Goal: Find specific page/section: Find specific page/section

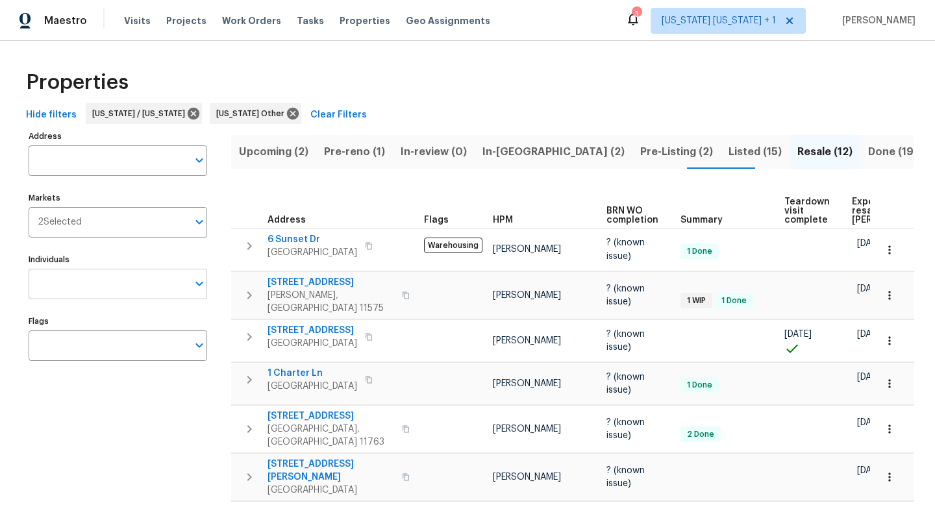
scroll to position [117, 0]
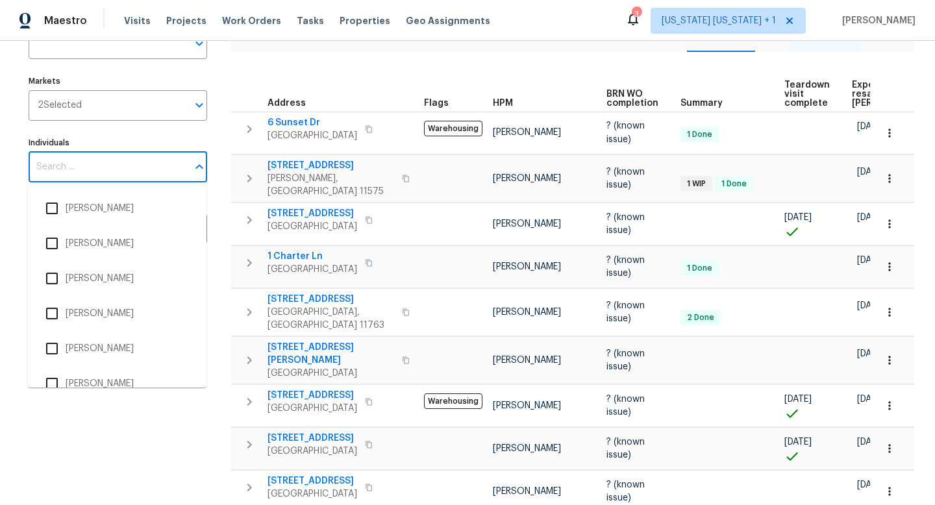
click at [103, 155] on input "Individuals" at bounding box center [108, 167] width 159 height 31
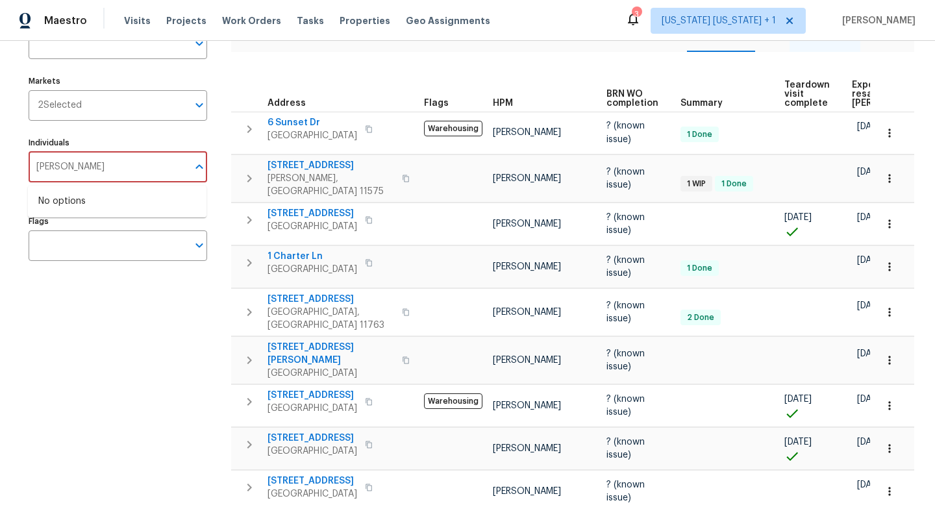
type input "[PERSON_NAME]"
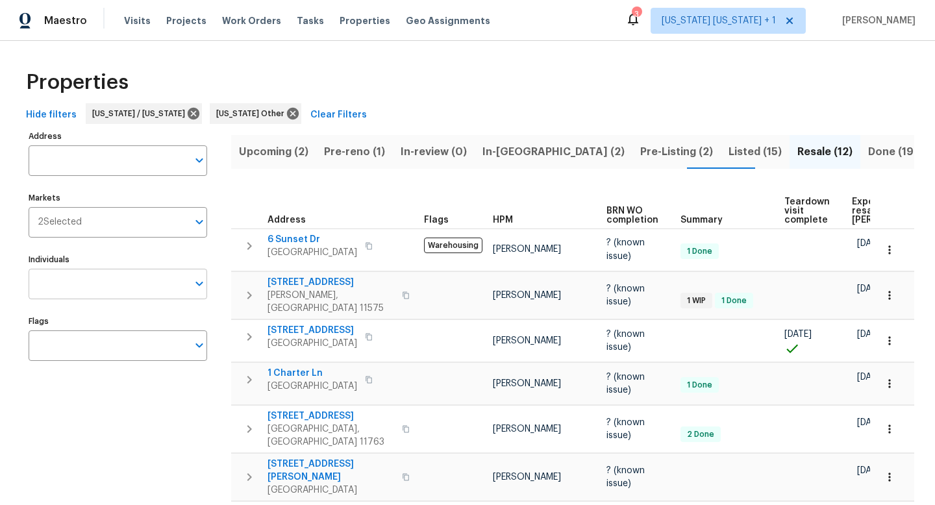
click at [88, 286] on input "Individuals" at bounding box center [108, 284] width 159 height 31
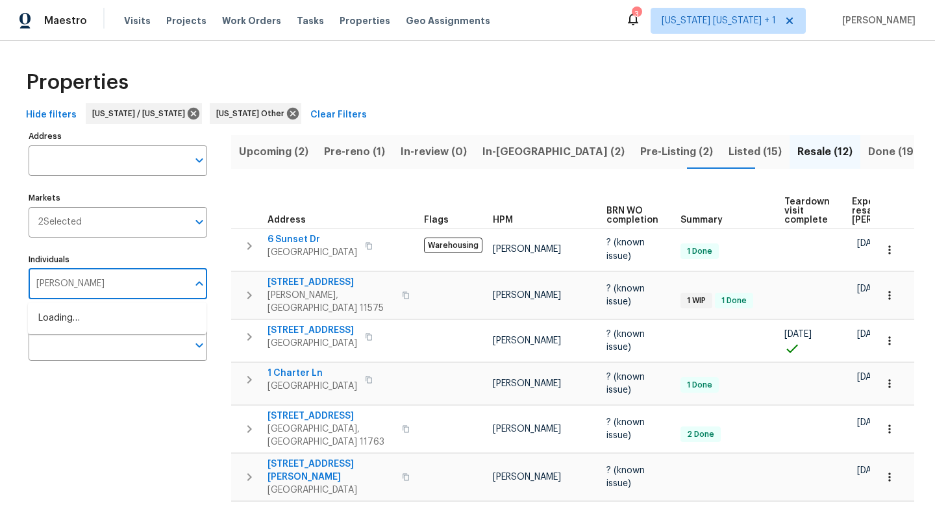
type input "peter"
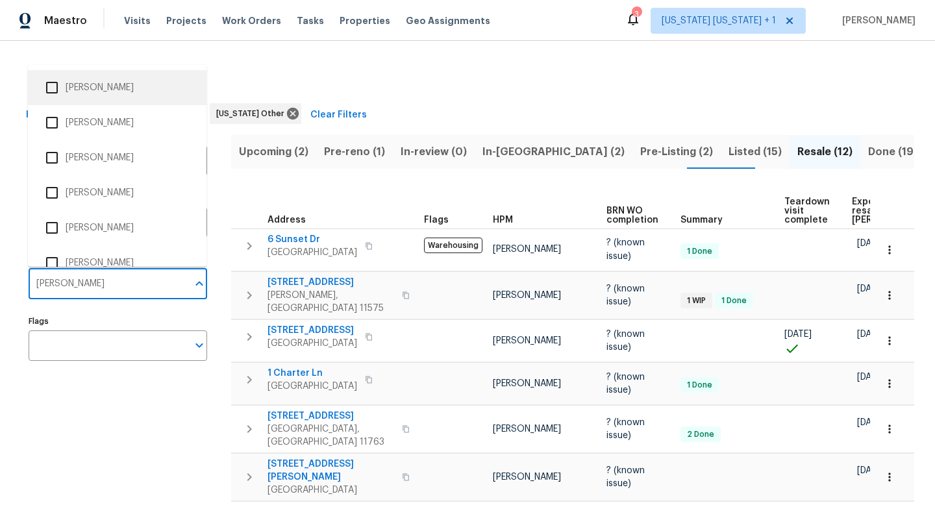
click at [128, 94] on li "[PERSON_NAME]" at bounding box center [117, 87] width 158 height 27
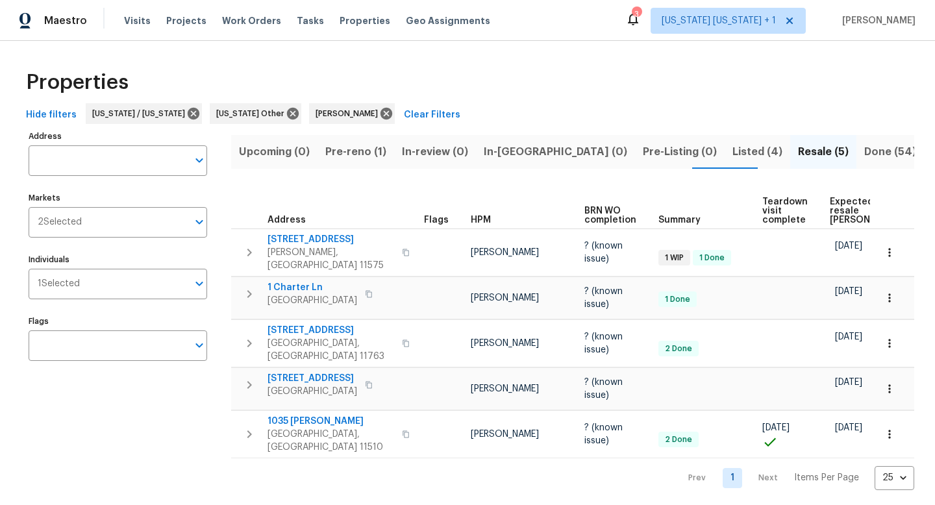
click at [354, 155] on span "Pre-reno (1)" at bounding box center [355, 152] width 61 height 18
